Goal: Transaction & Acquisition: Download file/media

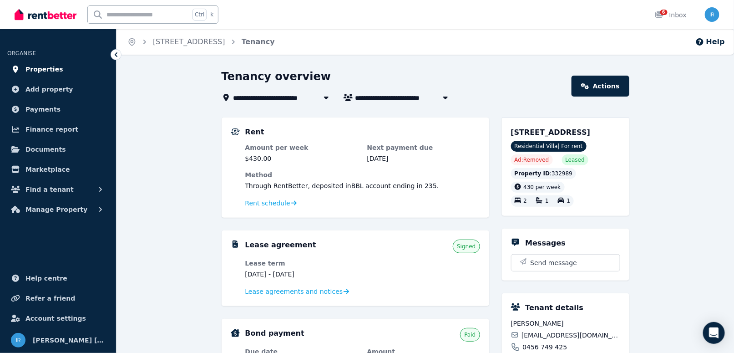
click at [34, 67] on span "Properties" at bounding box center [44, 69] width 38 height 11
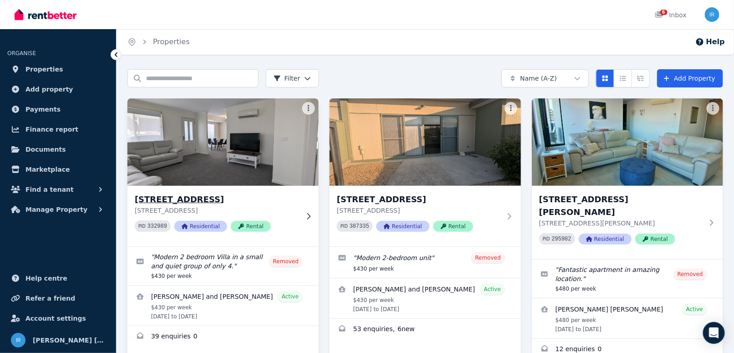
click at [219, 142] on img at bounding box center [222, 142] width 201 height 92
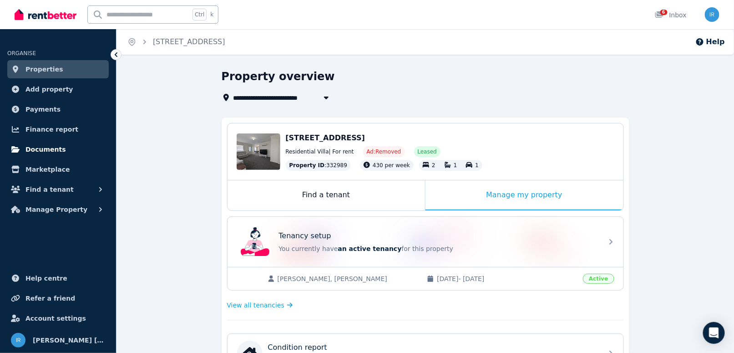
click at [42, 147] on span "Documents" at bounding box center [45, 149] width 40 height 11
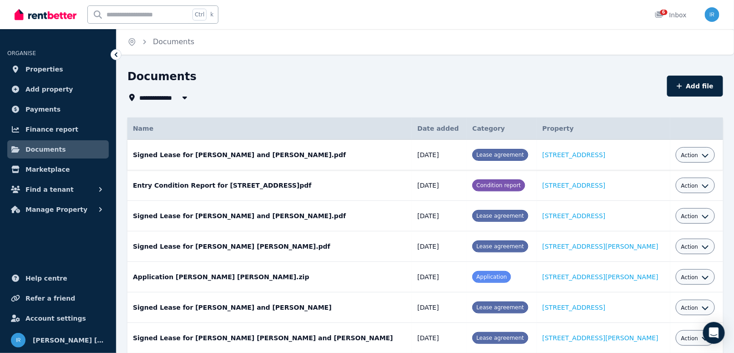
click at [702, 156] on icon "button" at bounding box center [705, 155] width 7 height 7
click at [655, 209] on link "Download" at bounding box center [666, 208] width 87 height 16
click at [702, 214] on icon "button" at bounding box center [705, 215] width 7 height 7
click at [655, 269] on link "Download" at bounding box center [666, 269] width 87 height 16
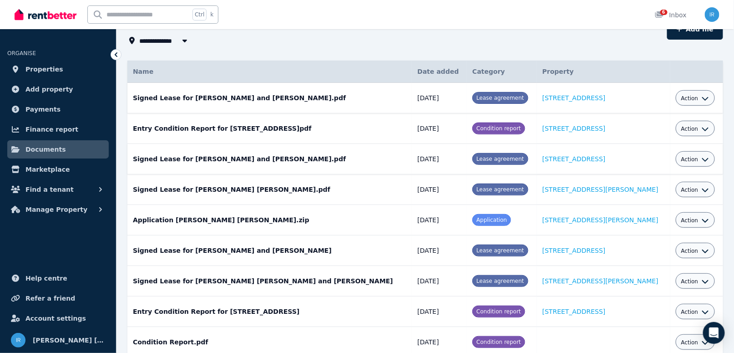
scroll to position [61, 0]
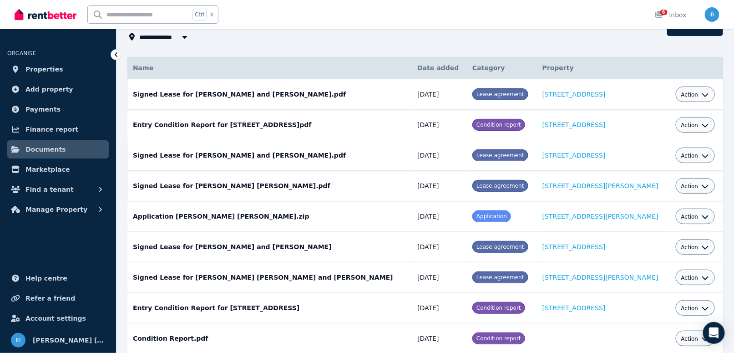
click at [702, 185] on icon "button" at bounding box center [705, 187] width 6 height 4
click at [665, 240] on link "Download" at bounding box center [666, 239] width 87 height 16
